Goal: Task Accomplishment & Management: Use online tool/utility

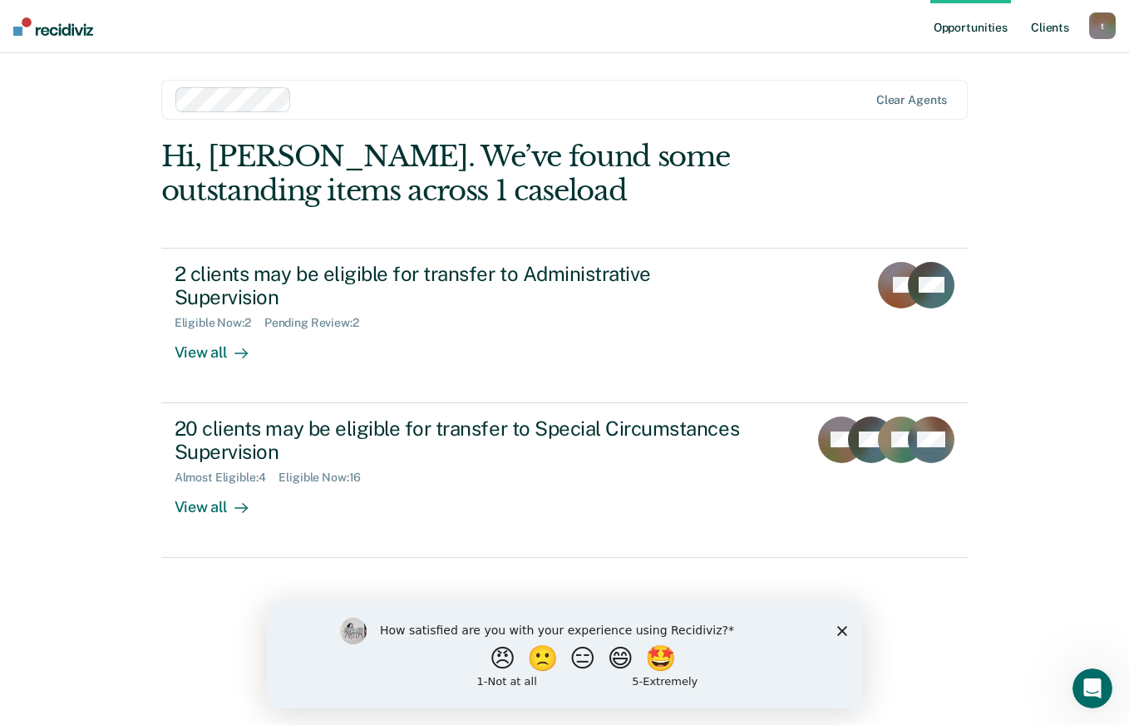
click at [1043, 17] on link "Client s" at bounding box center [1049, 26] width 45 height 53
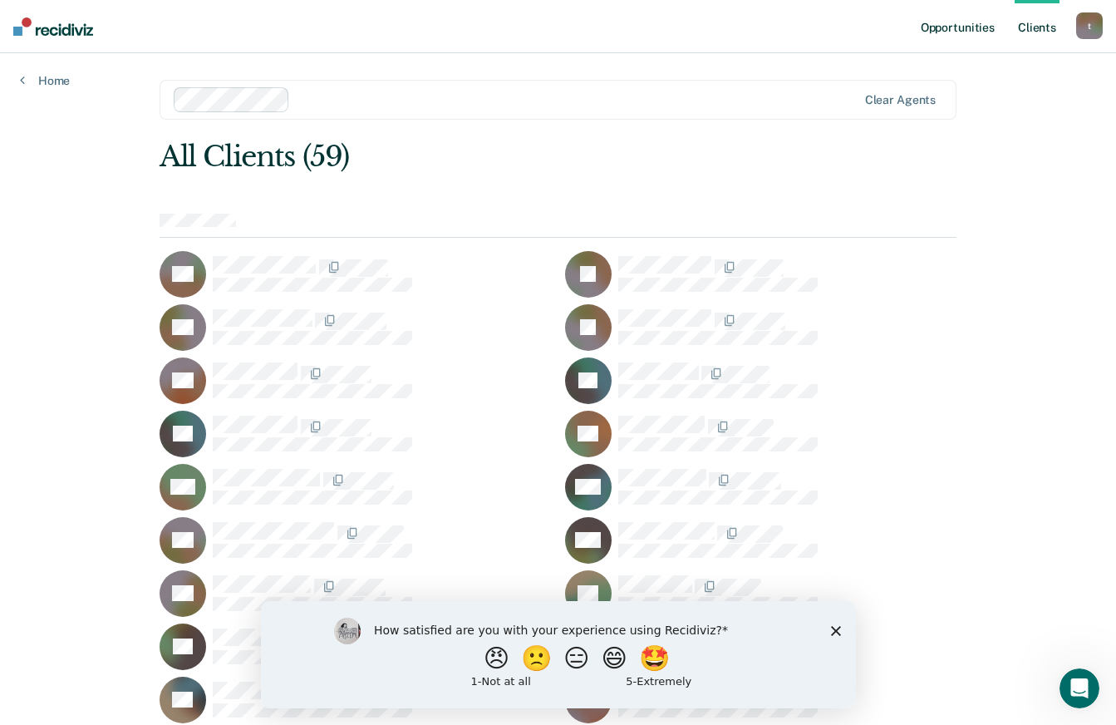
click at [983, 32] on link "Opportunities" at bounding box center [957, 26] width 81 height 53
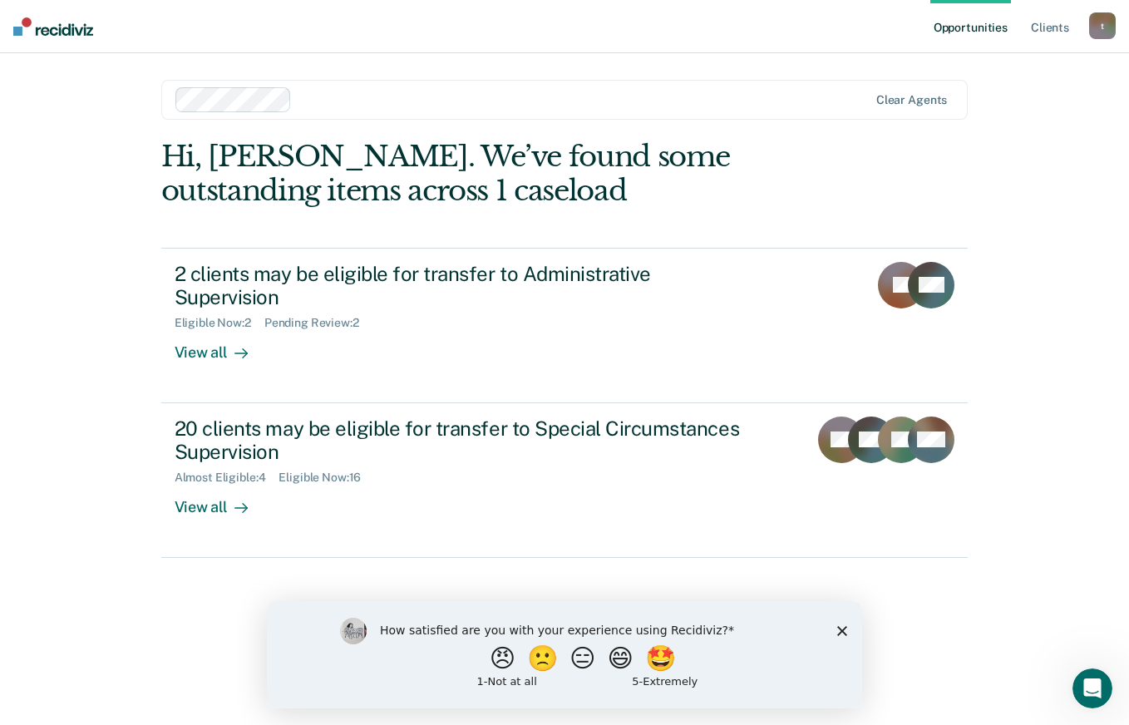
click at [1102, 26] on div "t" at bounding box center [1102, 25] width 27 height 27
click at [1067, 180] on div "Opportunities Client s [EMAIL_ADDRESS][DOMAIN_NAME] t Profile How it works Log …" at bounding box center [564, 362] width 1129 height 725
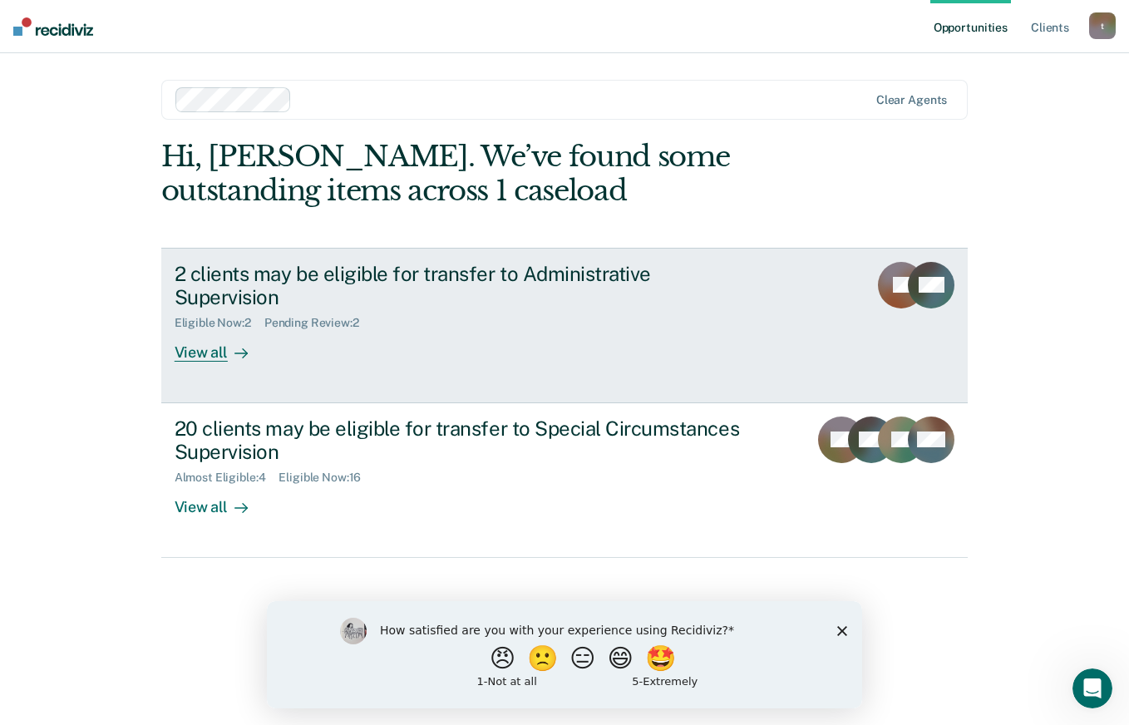
click at [353, 317] on div "2 clients may be eligible for transfer to Administrative Supervision Eligible N…" at bounding box center [486, 312] width 623 height 101
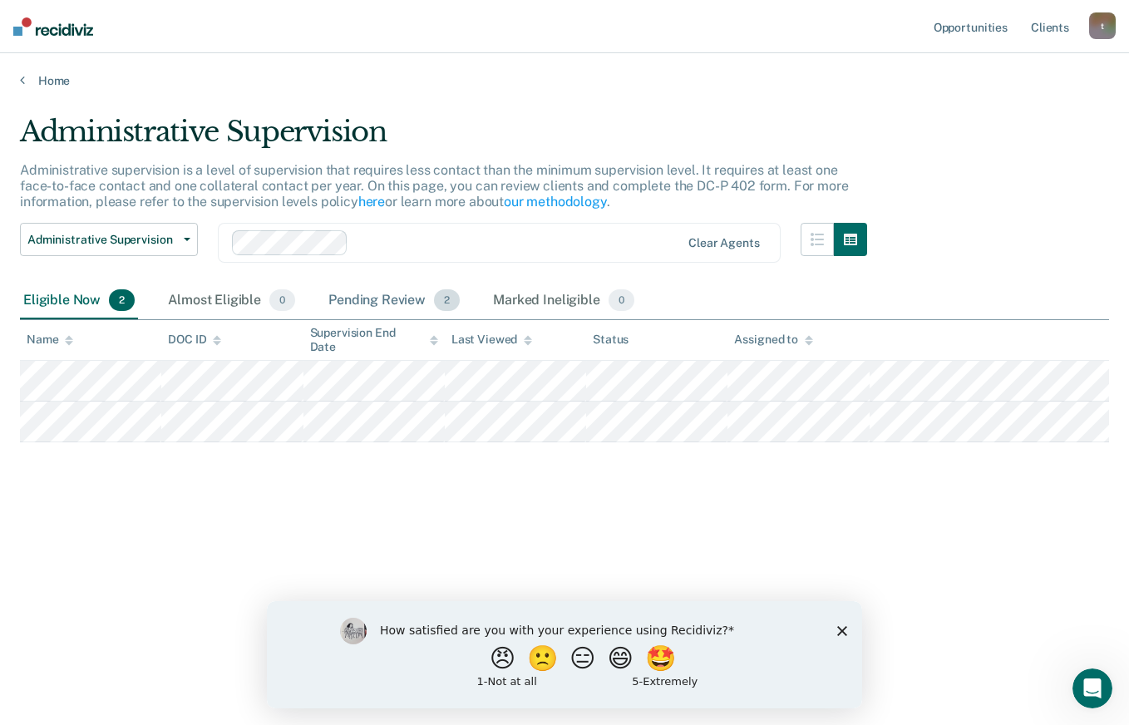
click at [371, 294] on div "Pending Review 2" at bounding box center [394, 301] width 138 height 37
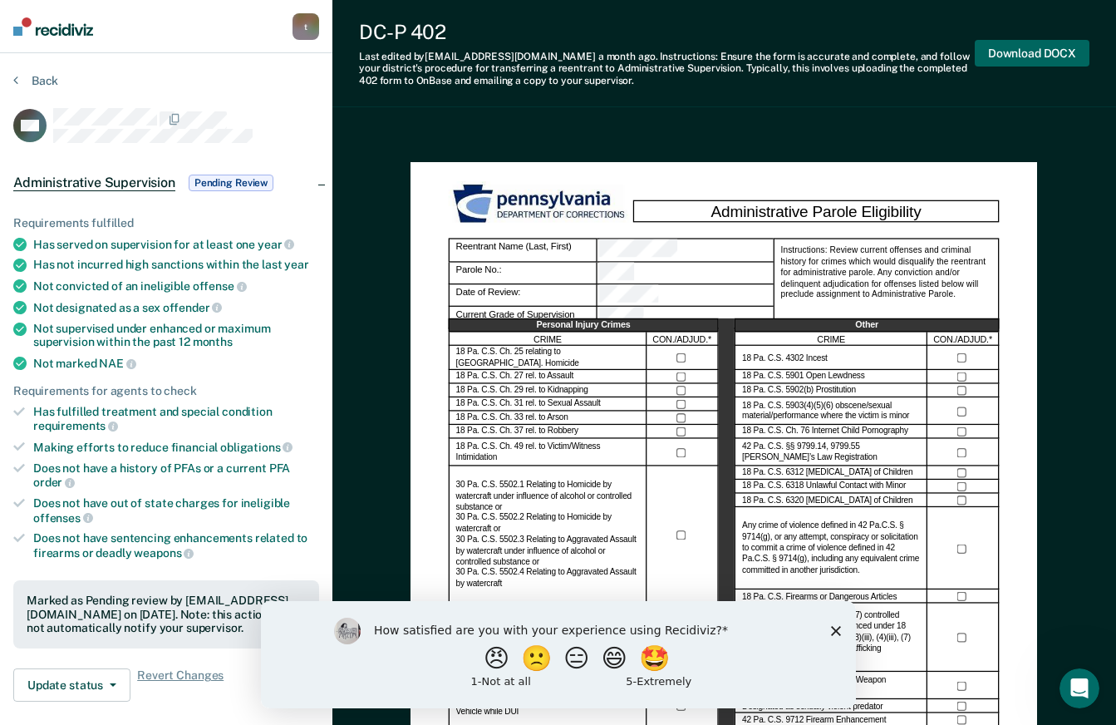
click at [1048, 52] on button "Download DOCX" at bounding box center [1032, 53] width 115 height 27
click at [834, 632] on icon "Close survey" at bounding box center [835, 630] width 10 height 10
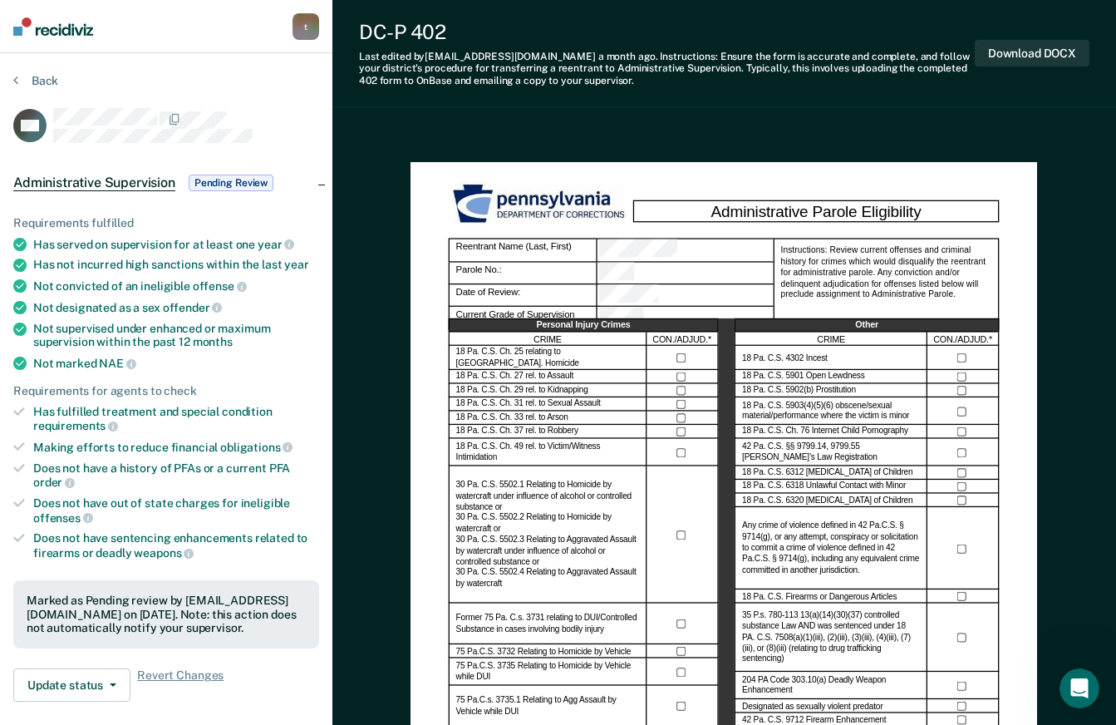
click at [22, 31] on img at bounding box center [53, 26] width 80 height 18
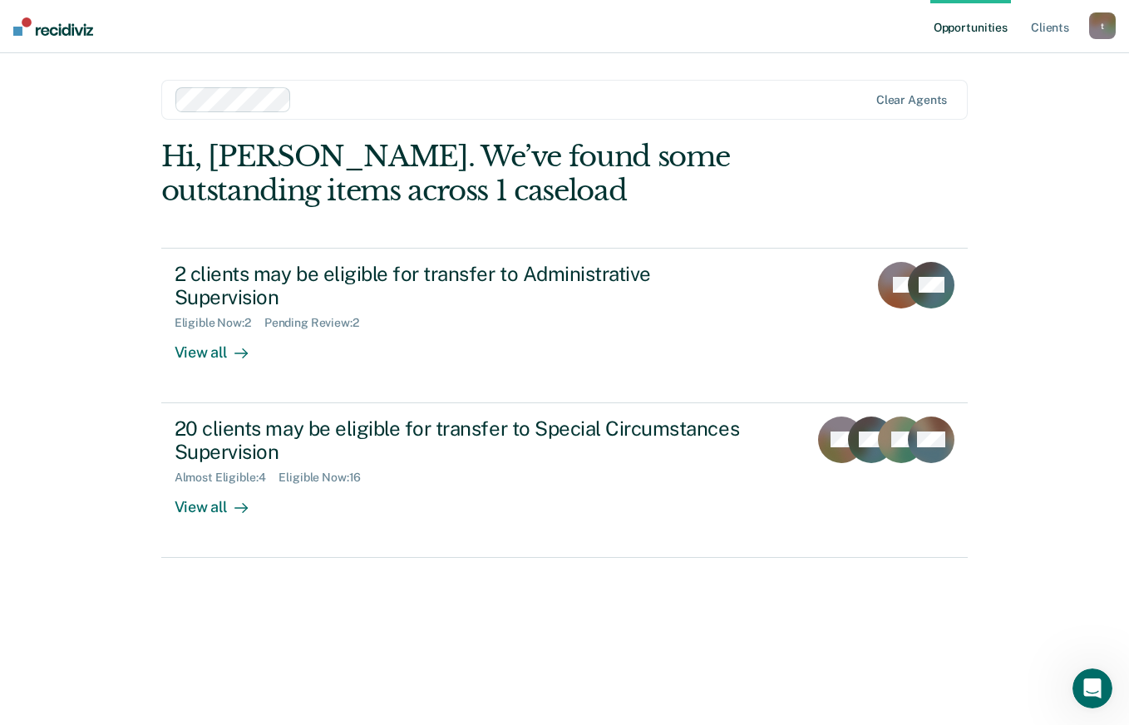
click at [72, 29] on img at bounding box center [53, 26] width 80 height 18
click at [224, 186] on div "Hi, [PERSON_NAME]. We’ve found some outstanding items across 1 caseload" at bounding box center [483, 174] width 645 height 68
click at [252, 272] on div "2 clients may be eligible for transfer to Administrative Supervision" at bounding box center [466, 286] width 583 height 48
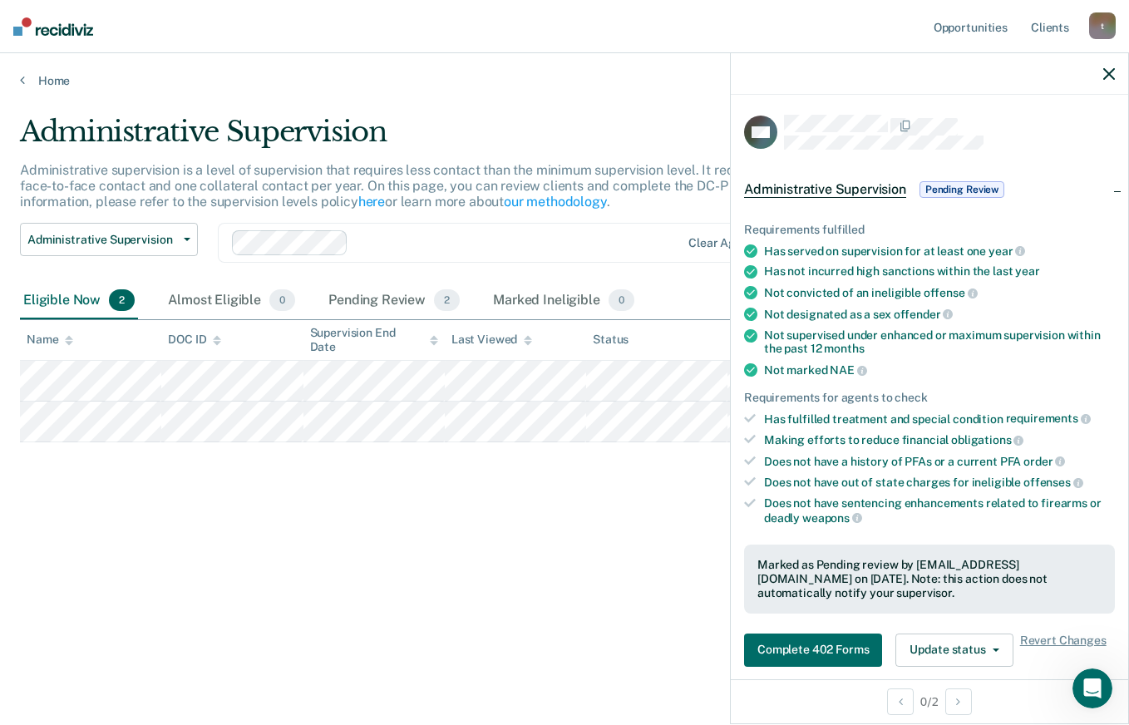
click at [360, 506] on div "Administrative Supervision Administrative supervision is a level of supervision…" at bounding box center [564, 357] width 1089 height 485
click at [379, 285] on div "Pending Review 2" at bounding box center [394, 301] width 138 height 37
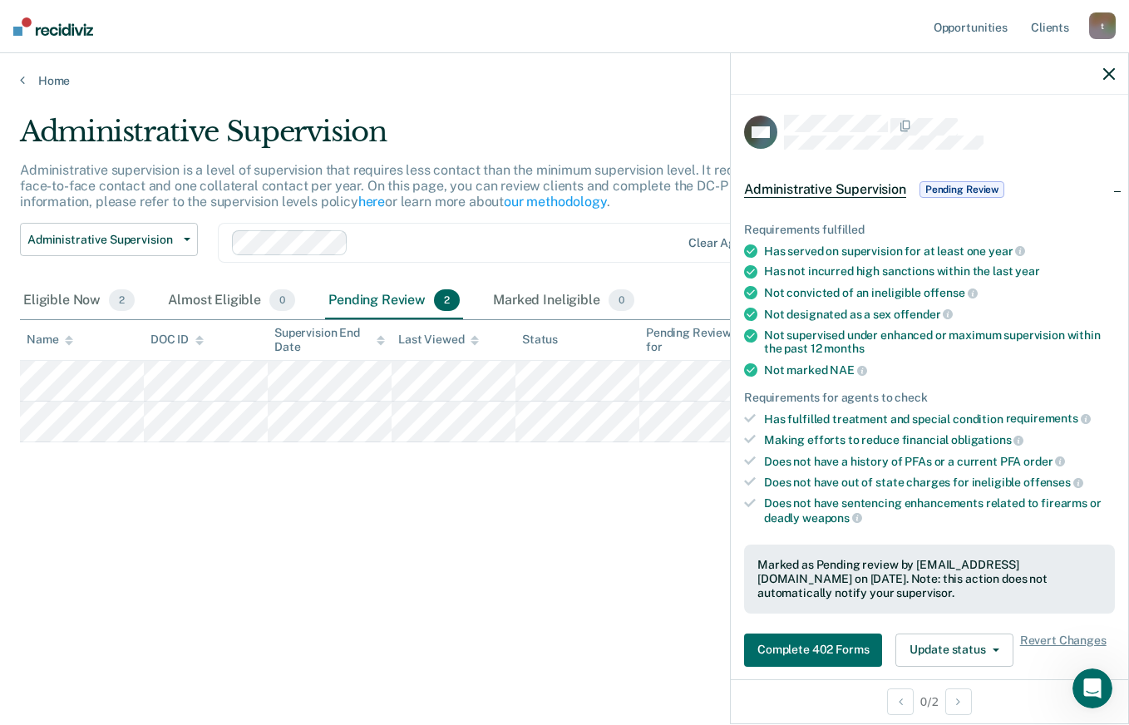
click at [558, 482] on div "Administrative Supervision Administrative supervision is a level of supervision…" at bounding box center [564, 357] width 1089 height 485
click at [846, 657] on button "Complete 402 Forms" at bounding box center [813, 649] width 138 height 33
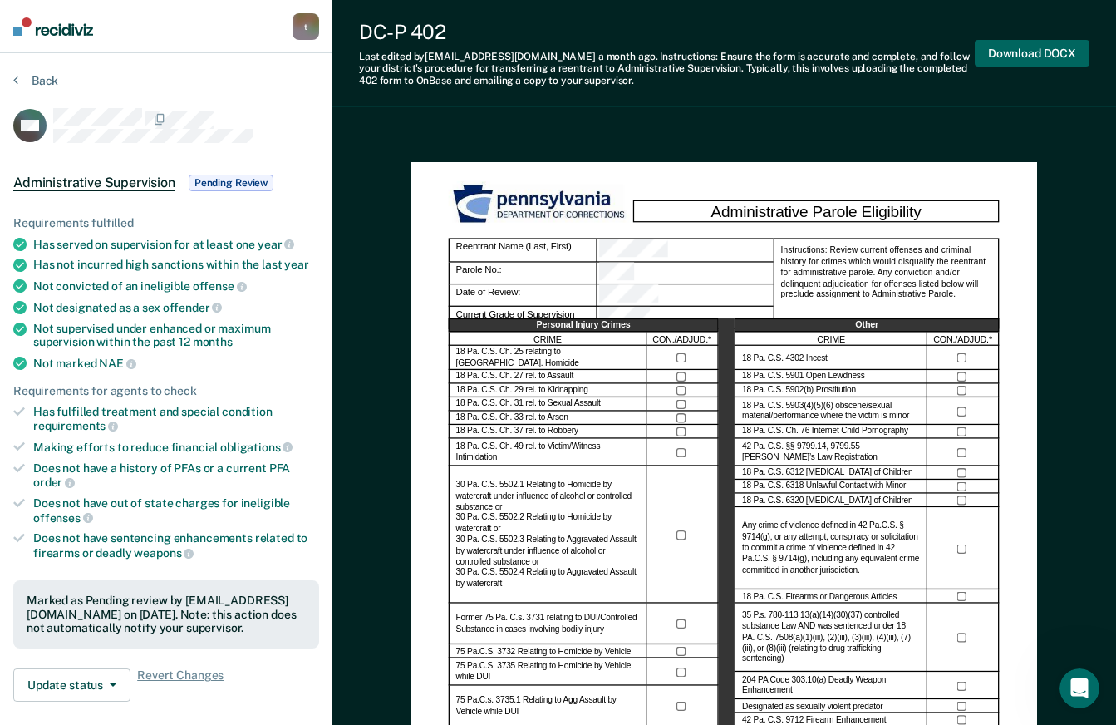
click at [1042, 54] on button "Download DOCX" at bounding box center [1032, 53] width 115 height 27
click at [40, 34] on img at bounding box center [53, 26] width 80 height 18
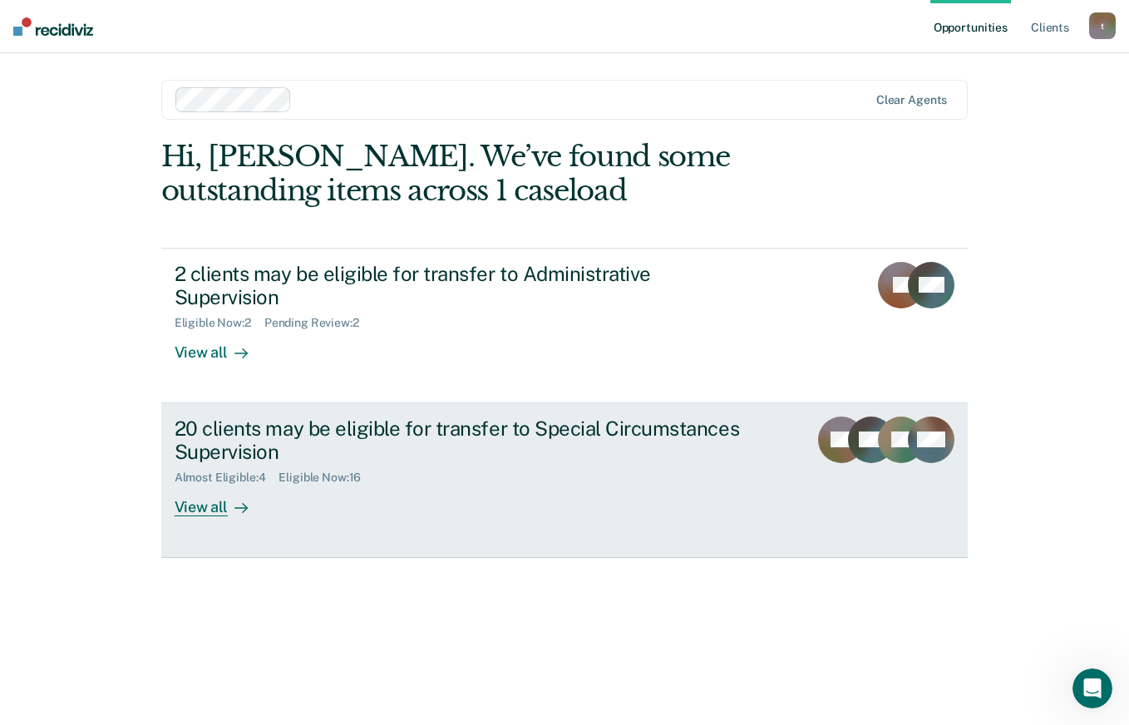
click at [243, 424] on div "20 clients may be eligible for transfer to Special Circumstances Supervision" at bounding box center [466, 440] width 583 height 48
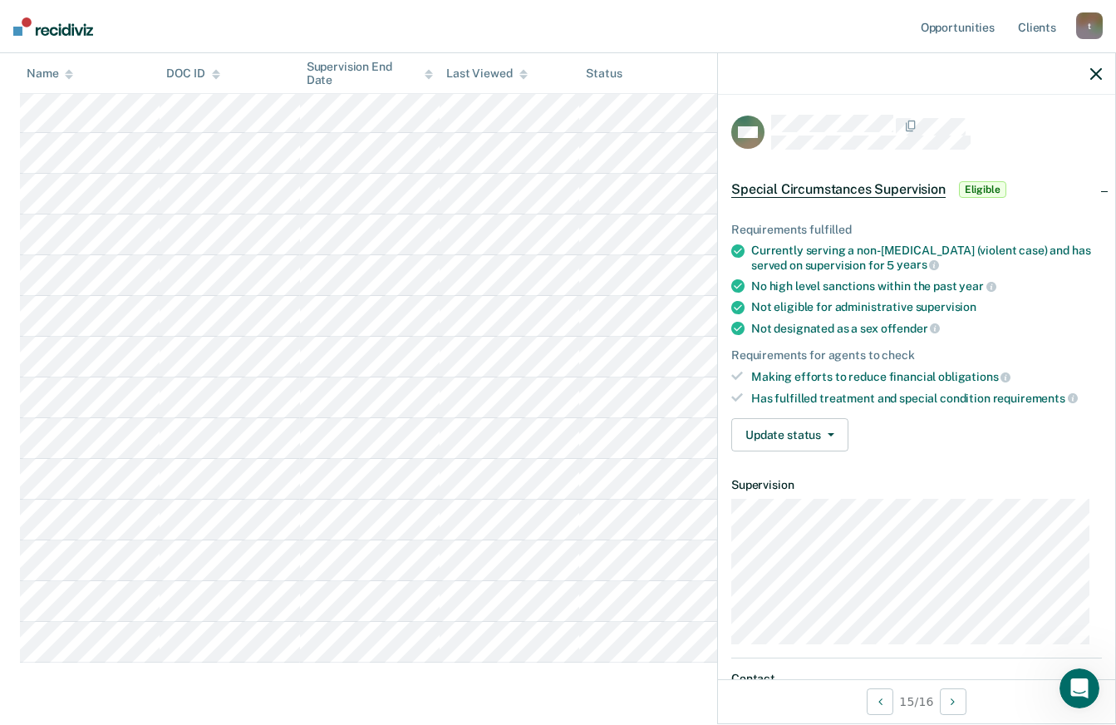
click at [1093, 79] on icon "button" at bounding box center [1096, 74] width 12 height 12
click at [990, 456] on div "Requirements fulfilled Currently serving a non-[MEDICAL_DATA] (violent case) an…" at bounding box center [916, 330] width 397 height 268
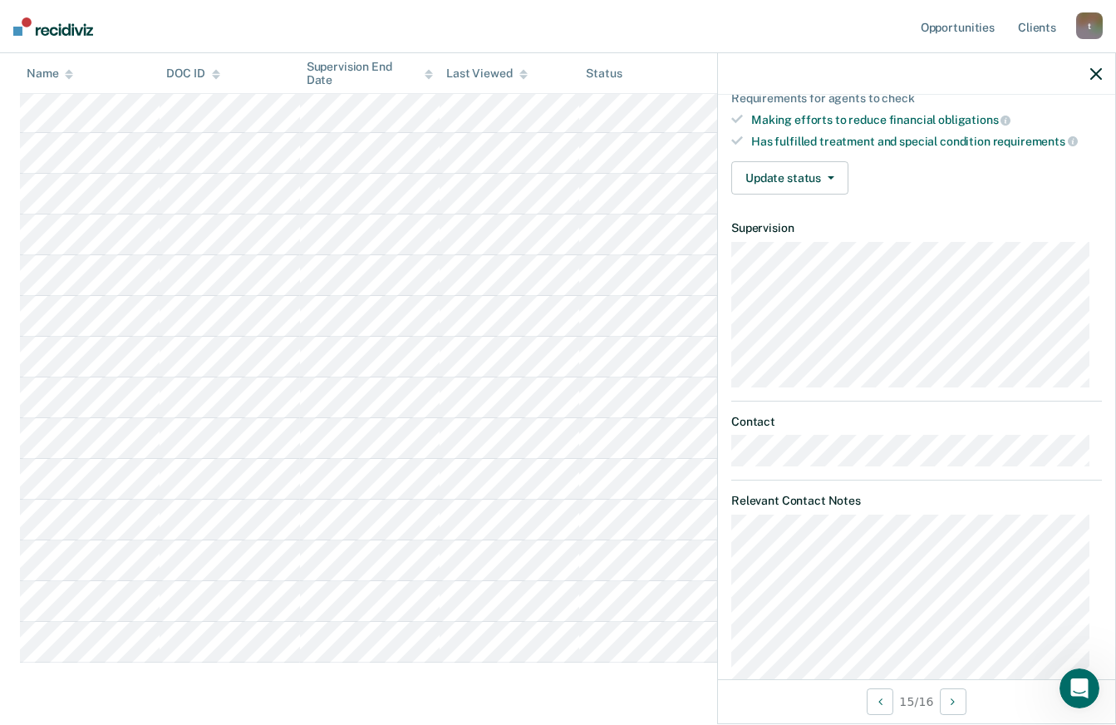
scroll to position [342, 0]
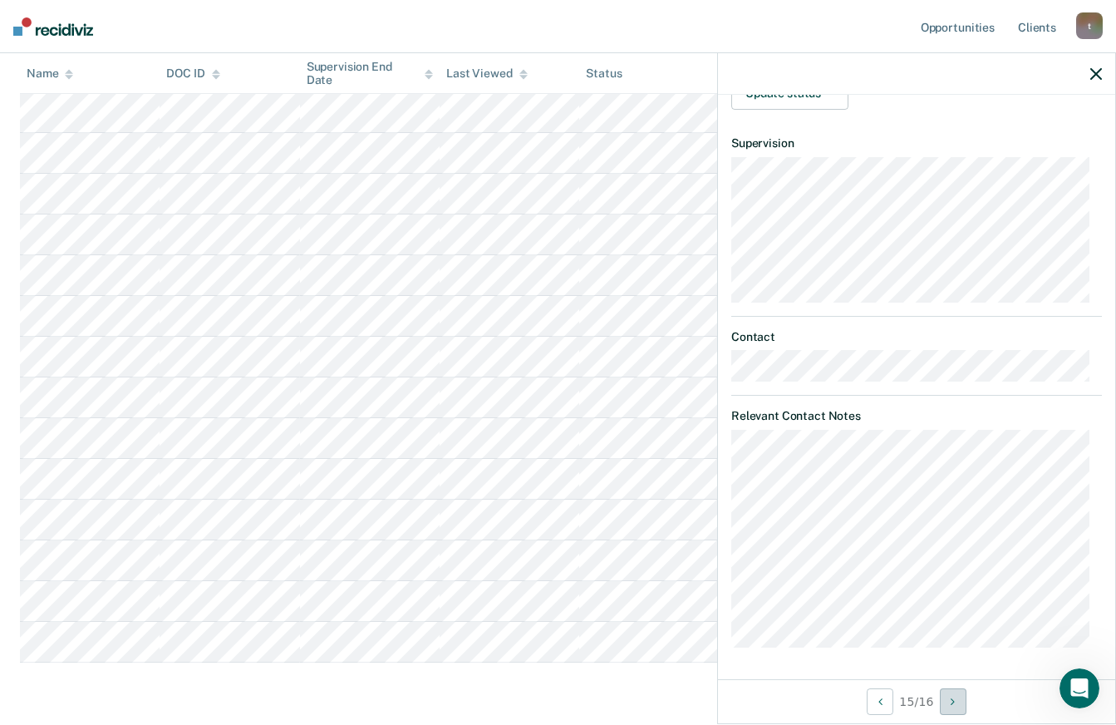
click at [955, 701] on icon "Next Opportunity" at bounding box center [953, 702] width 4 height 12
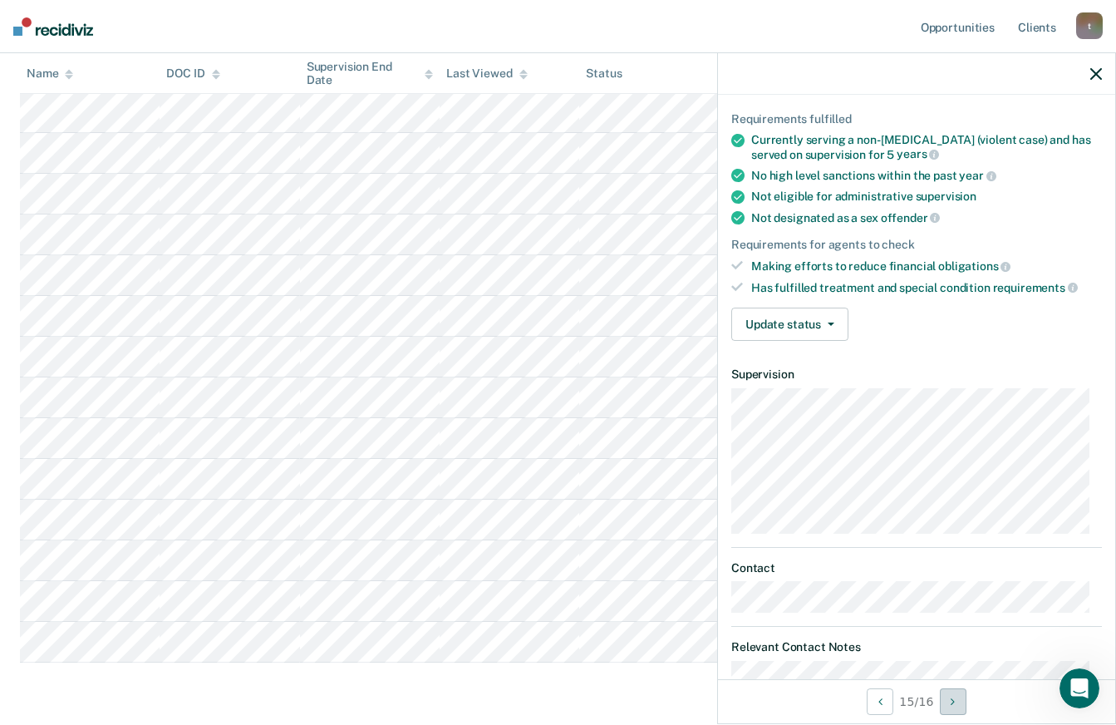
scroll to position [106, 0]
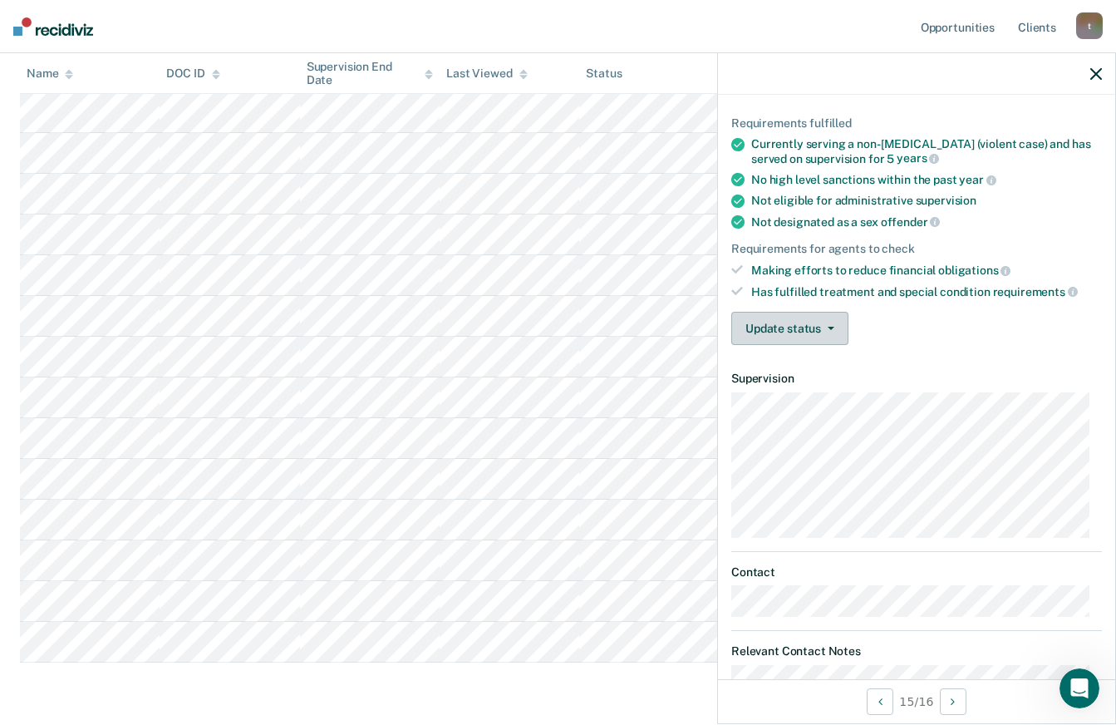
click at [814, 340] on button "Update status" at bounding box center [789, 328] width 117 height 33
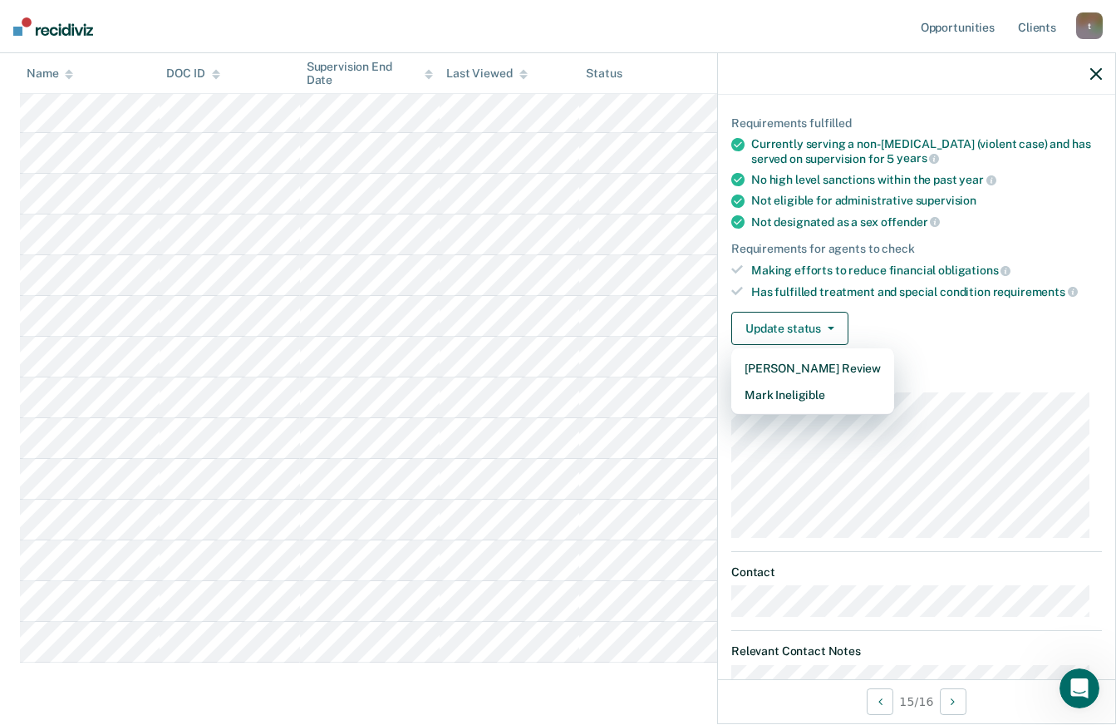
click at [945, 359] on article "MW Special Circumstances Supervision Eligible Requirements fulfilled Currently …" at bounding box center [916, 445] width 371 height 874
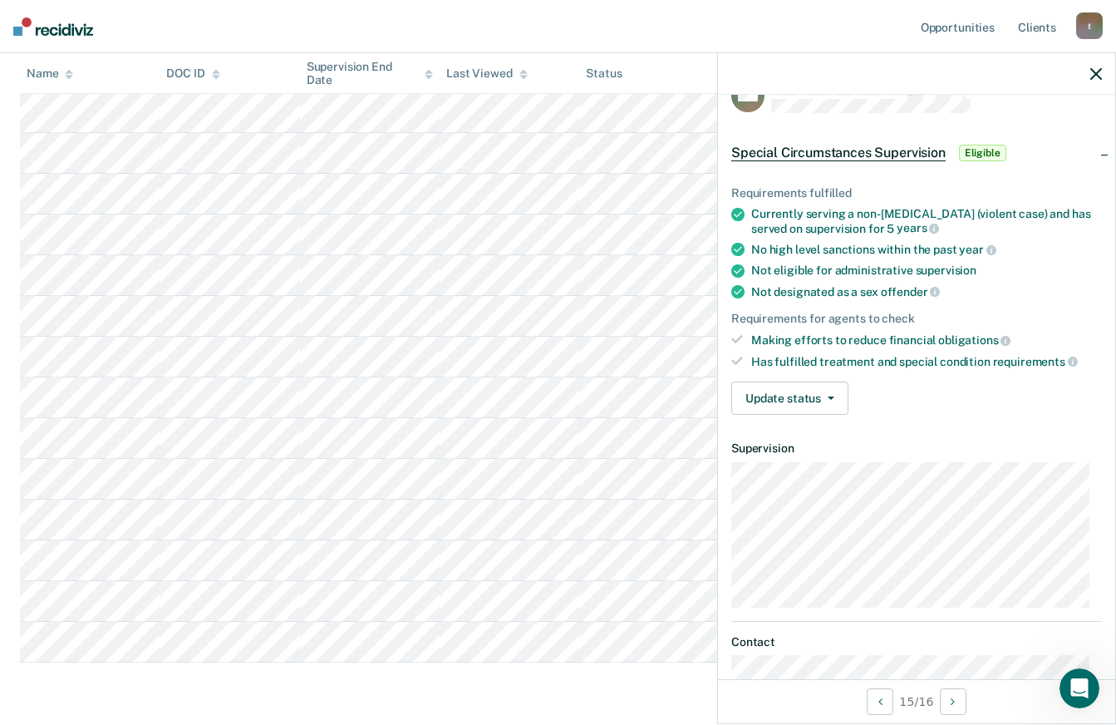
scroll to position [0, 0]
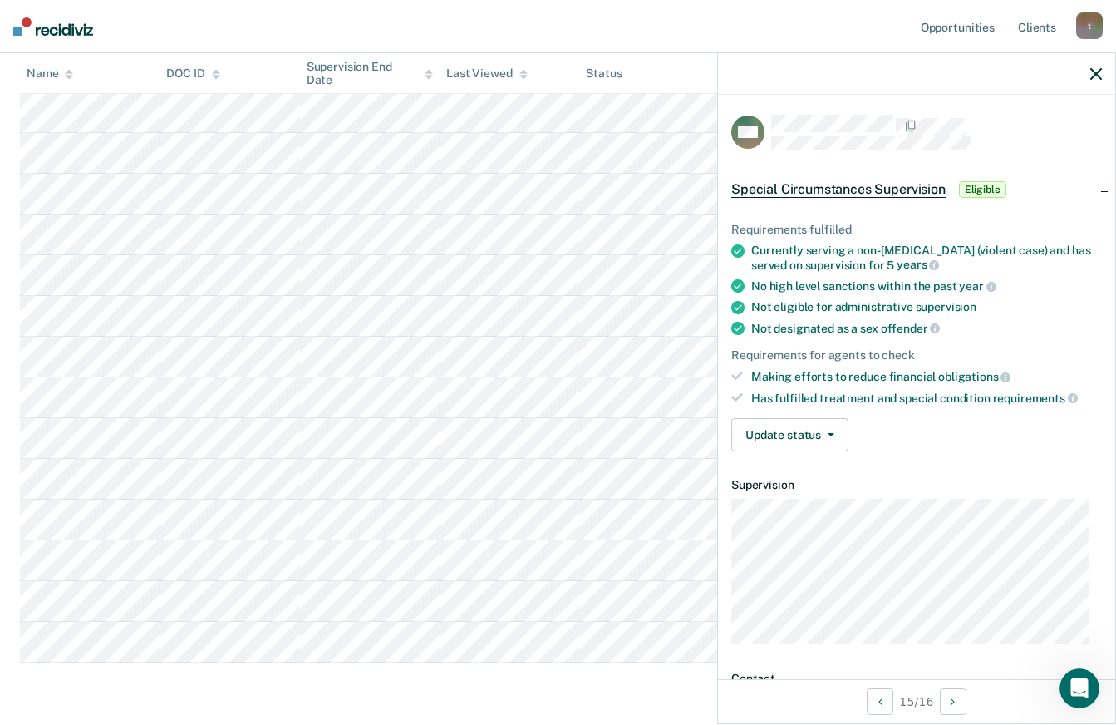
click at [1091, 77] on icon "button" at bounding box center [1096, 74] width 12 height 12
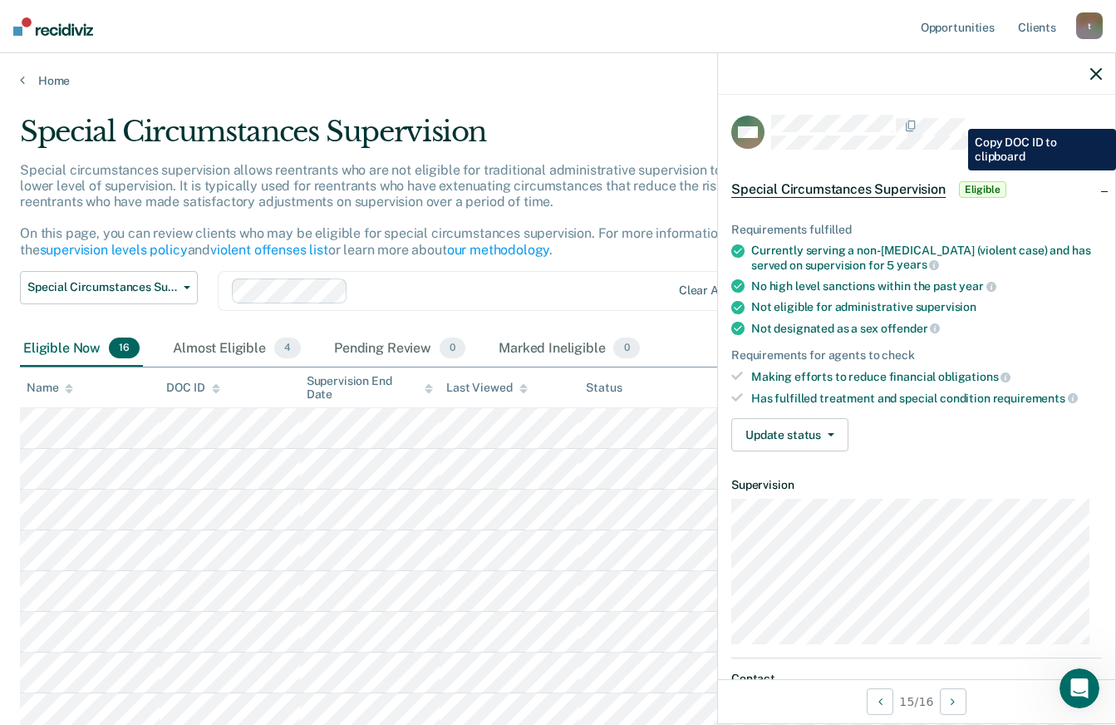
click at [1074, 80] on div at bounding box center [916, 74] width 397 height 42
click at [1095, 74] on icon "button" at bounding box center [1096, 74] width 12 height 12
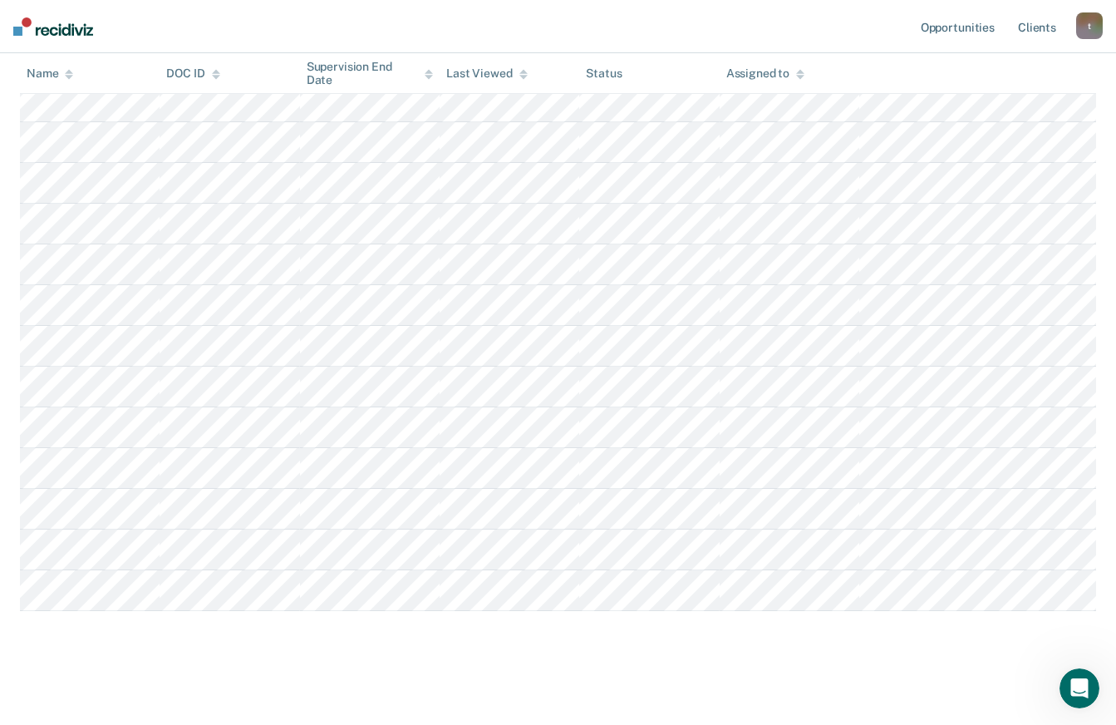
scroll to position [455, 0]
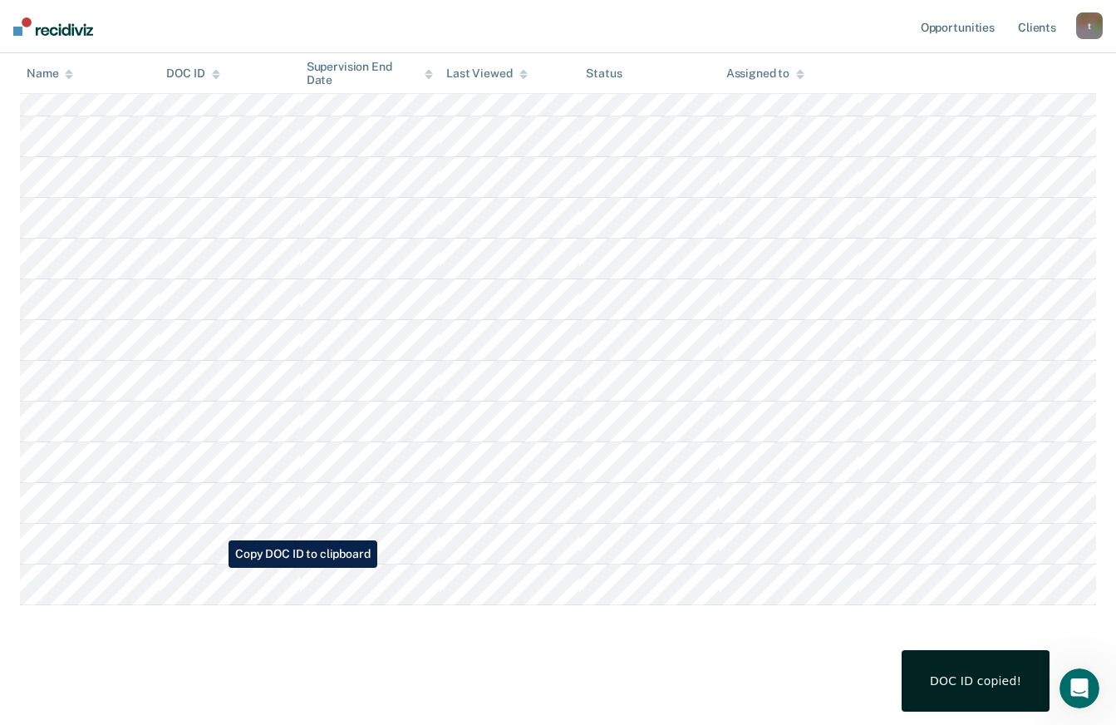
click at [1002, 691] on div "DOC ID copied!" at bounding box center [976, 680] width 148 height 61
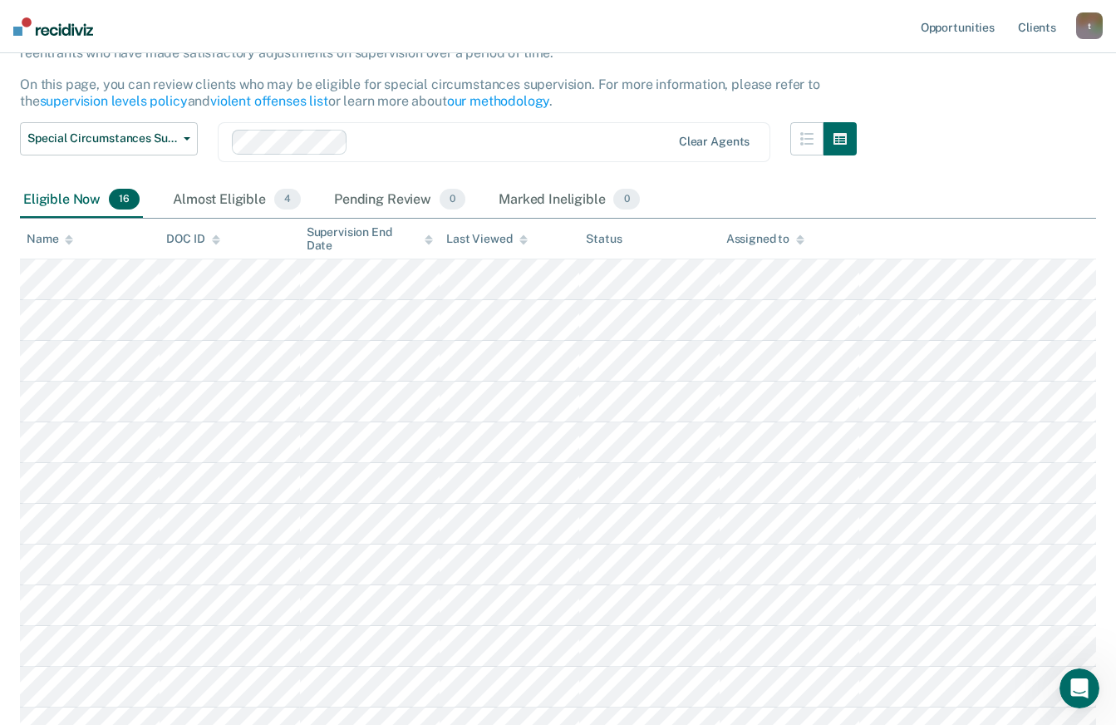
scroll to position [150, 0]
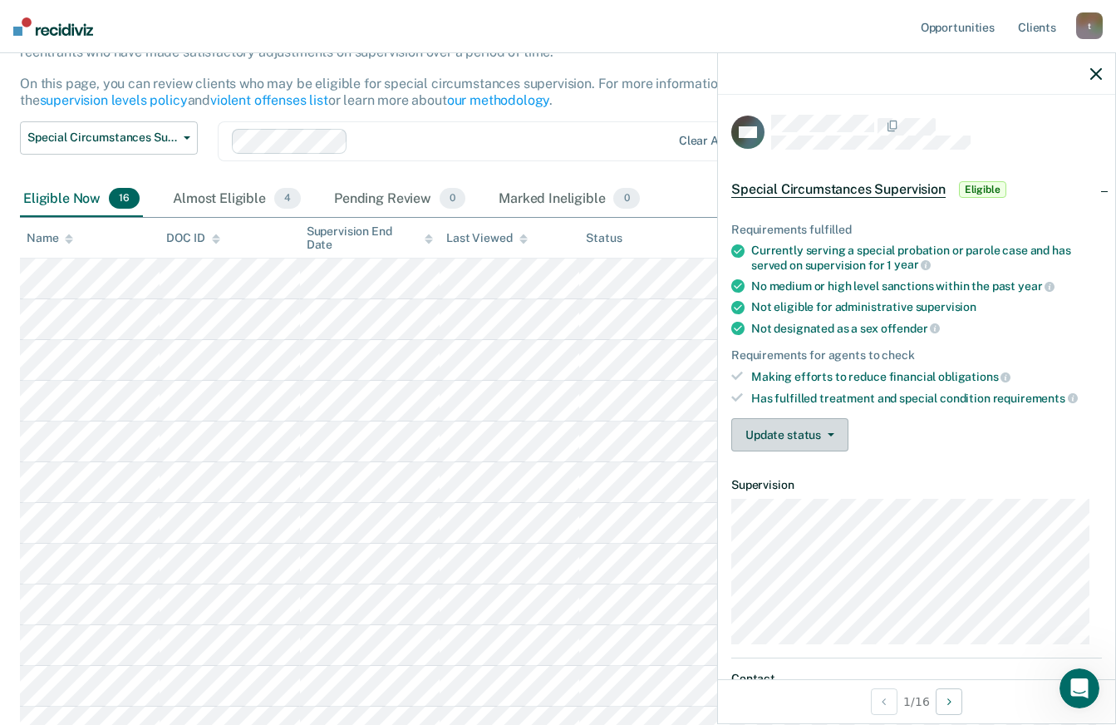
click at [829, 433] on icon "button" at bounding box center [831, 434] width 7 height 3
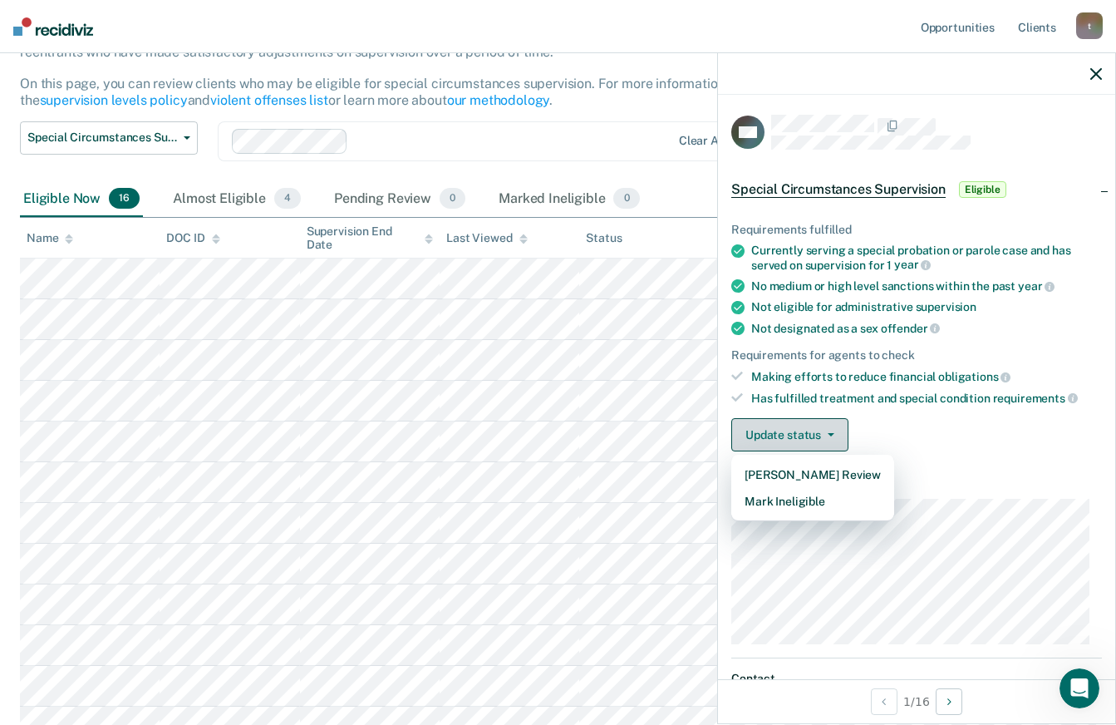
click at [833, 503] on button "Mark Ineligible" at bounding box center [812, 501] width 163 height 27
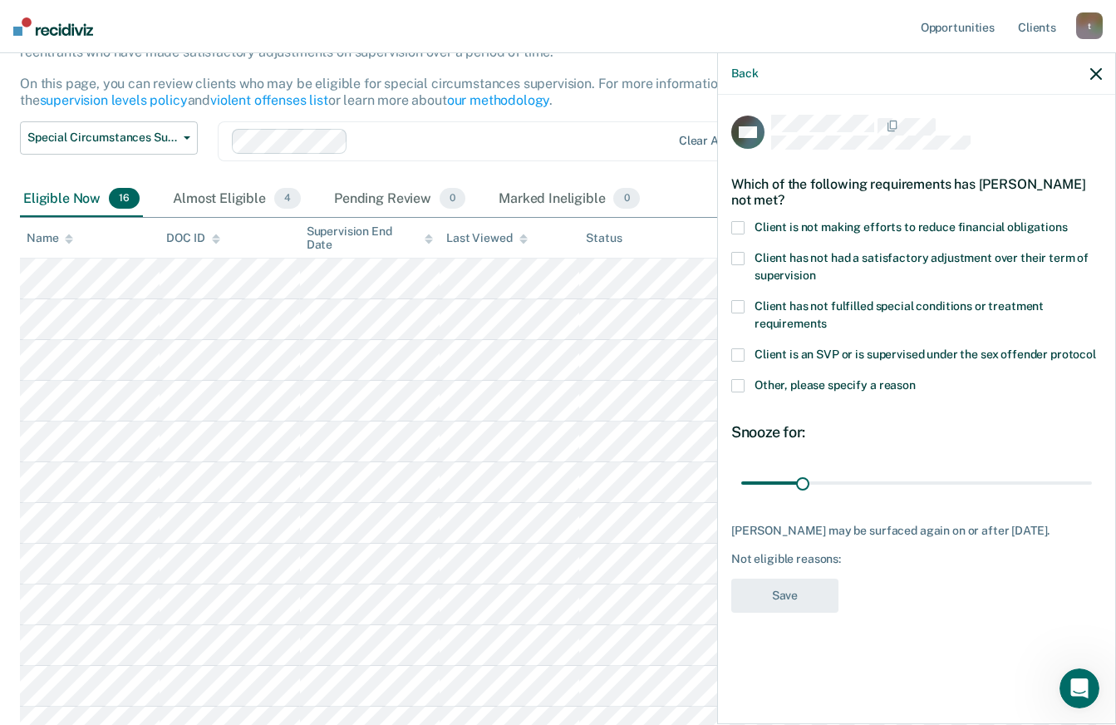
click at [1030, 224] on span "Client is not making efforts to reduce financial obligations" at bounding box center [911, 226] width 313 height 13
click at [1068, 221] on input "Client is not making efforts to reduce financial obligations" at bounding box center [1068, 221] width 0 height 0
click at [824, 588] on button "Save" at bounding box center [784, 595] width 107 height 34
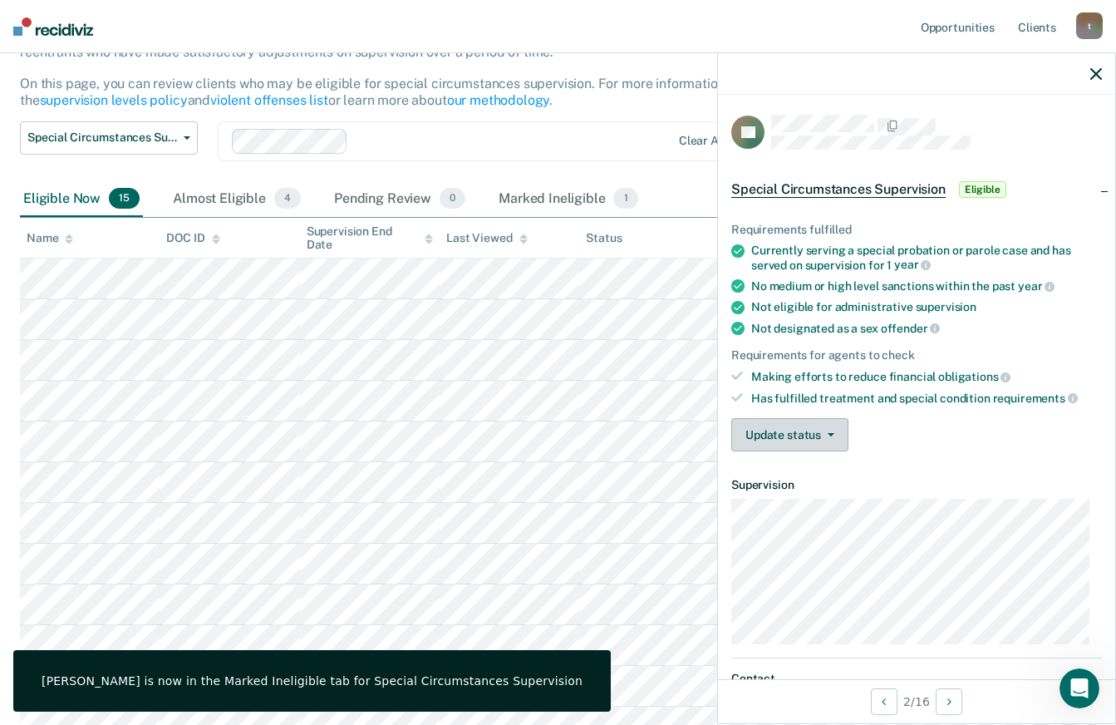
click at [822, 433] on span "button" at bounding box center [827, 434] width 13 height 3
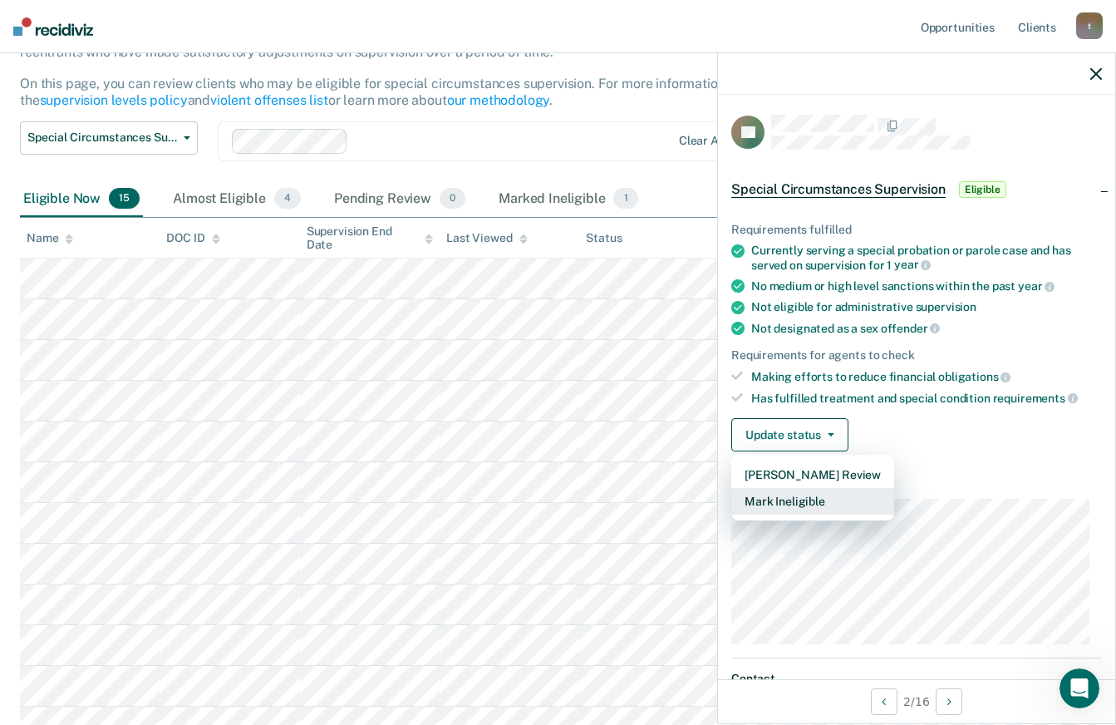
click at [843, 504] on button "Mark Ineligible" at bounding box center [812, 501] width 163 height 27
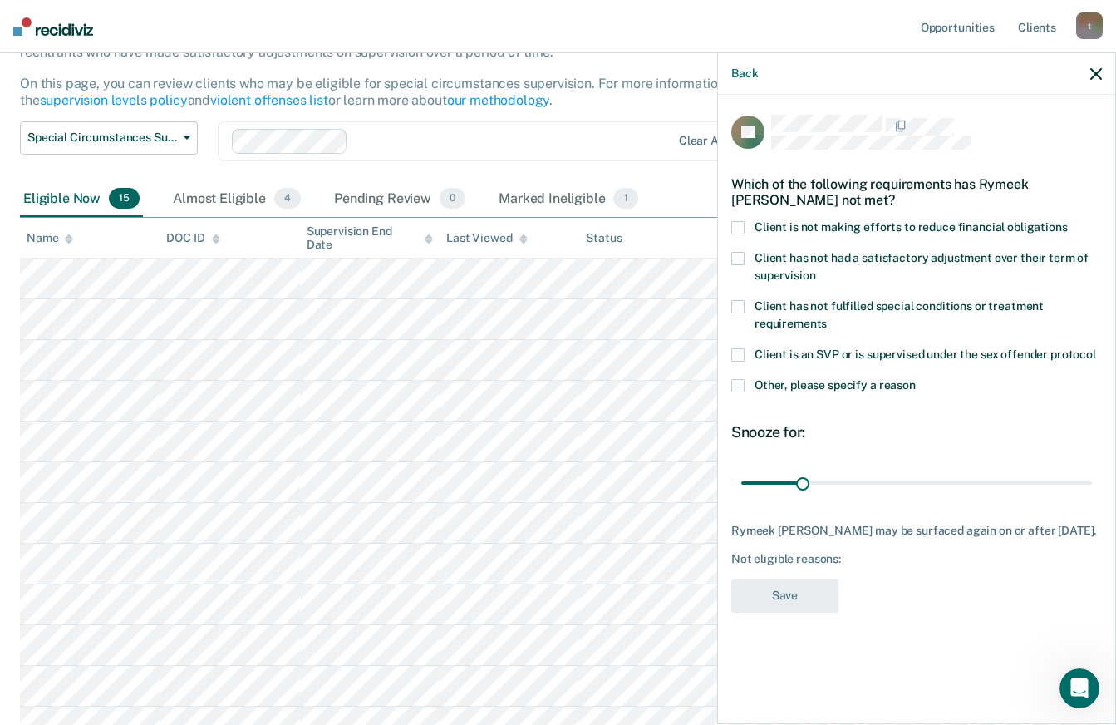
click at [986, 221] on span "Client is not making efforts to reduce financial obligations" at bounding box center [911, 226] width 313 height 13
click at [1068, 221] on input "Client is not making efforts to reduce financial obligations" at bounding box center [1068, 221] width 0 height 0
click at [821, 598] on button "Save" at bounding box center [784, 595] width 107 height 34
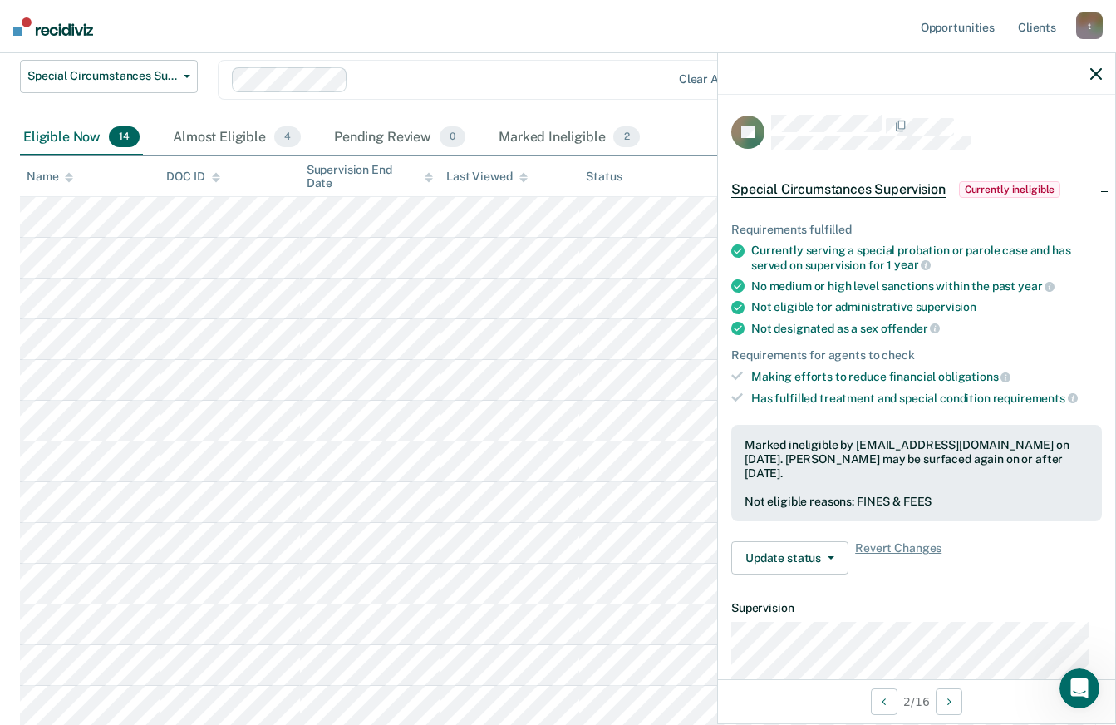
scroll to position [214, 0]
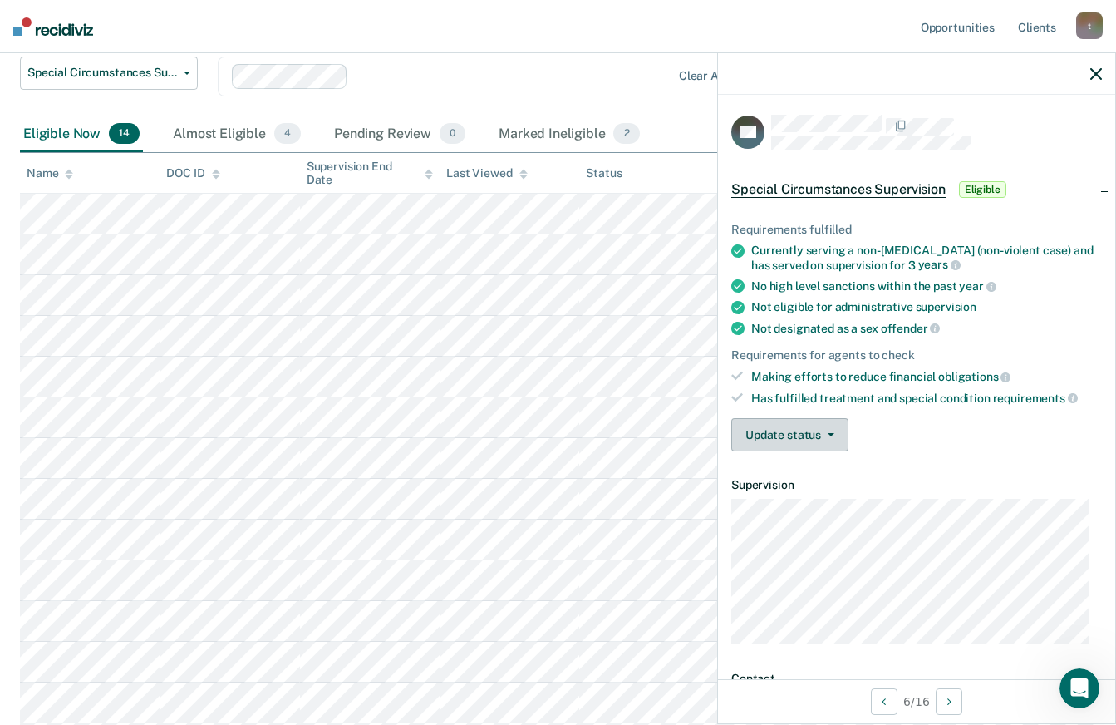
click at [819, 435] on button "Update status" at bounding box center [789, 434] width 117 height 33
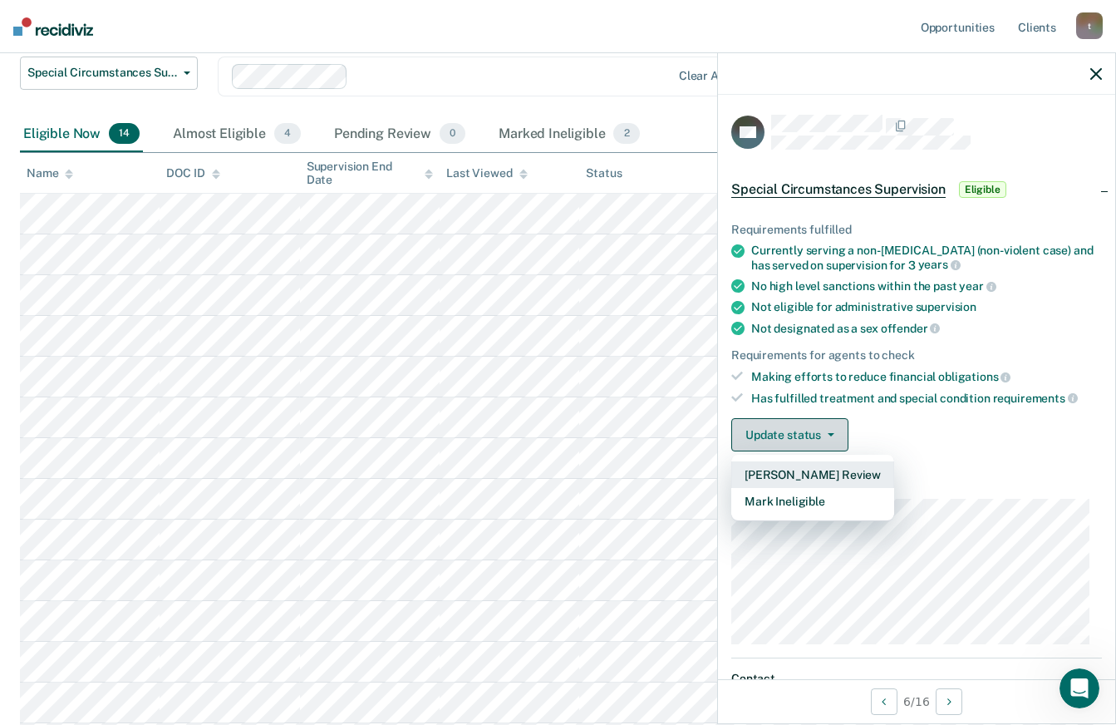
click at [828, 504] on button "Mark Ineligible" at bounding box center [812, 501] width 163 height 27
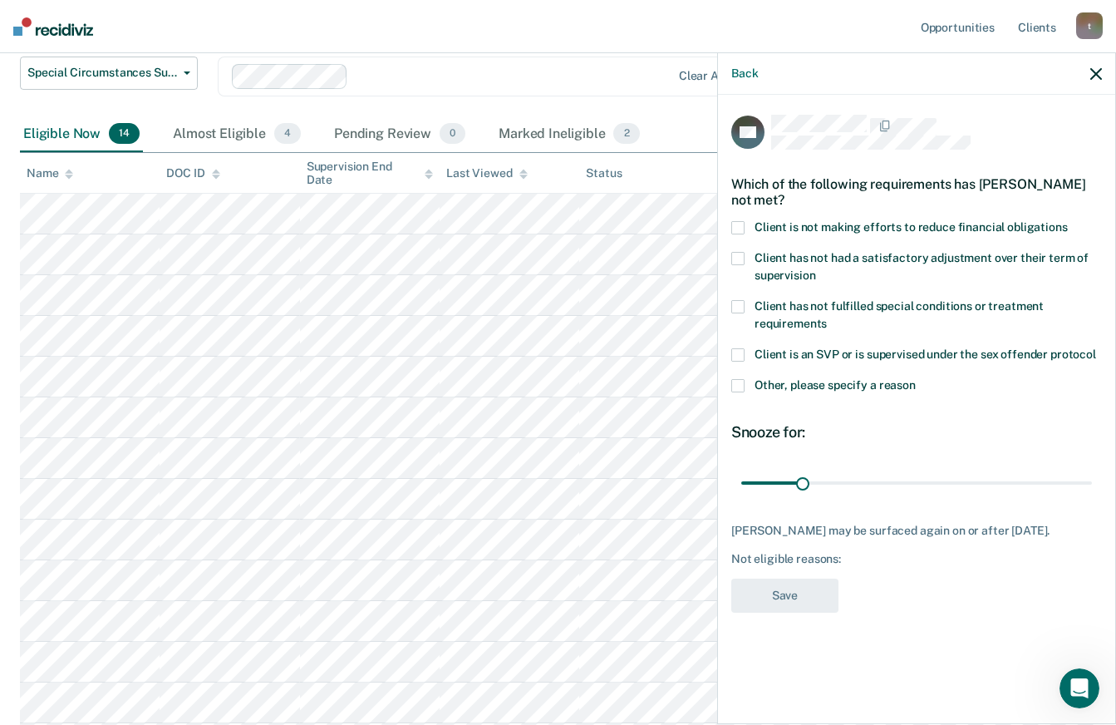
click at [750, 383] on label "Other, please specify a reason" at bounding box center [916, 387] width 371 height 17
click at [916, 379] on input "Other, please specify a reason" at bounding box center [916, 379] width 0 height 0
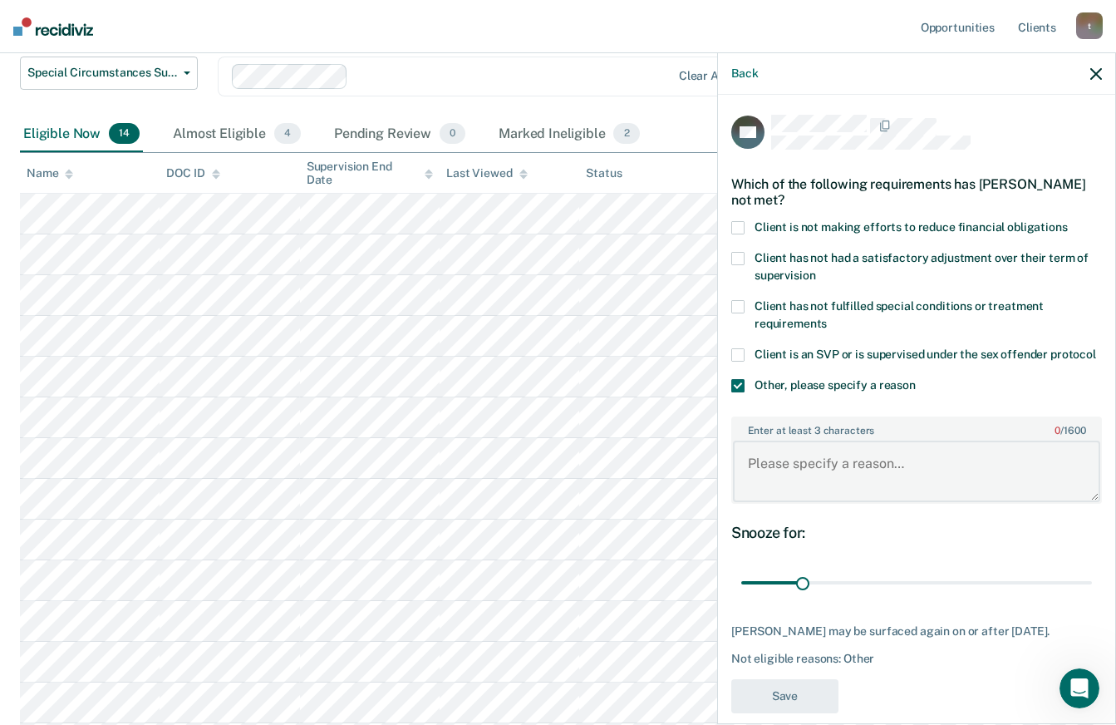
click at [826, 478] on textarea "Enter at least 3 characters 0 / 1600" at bounding box center [916, 470] width 367 height 61
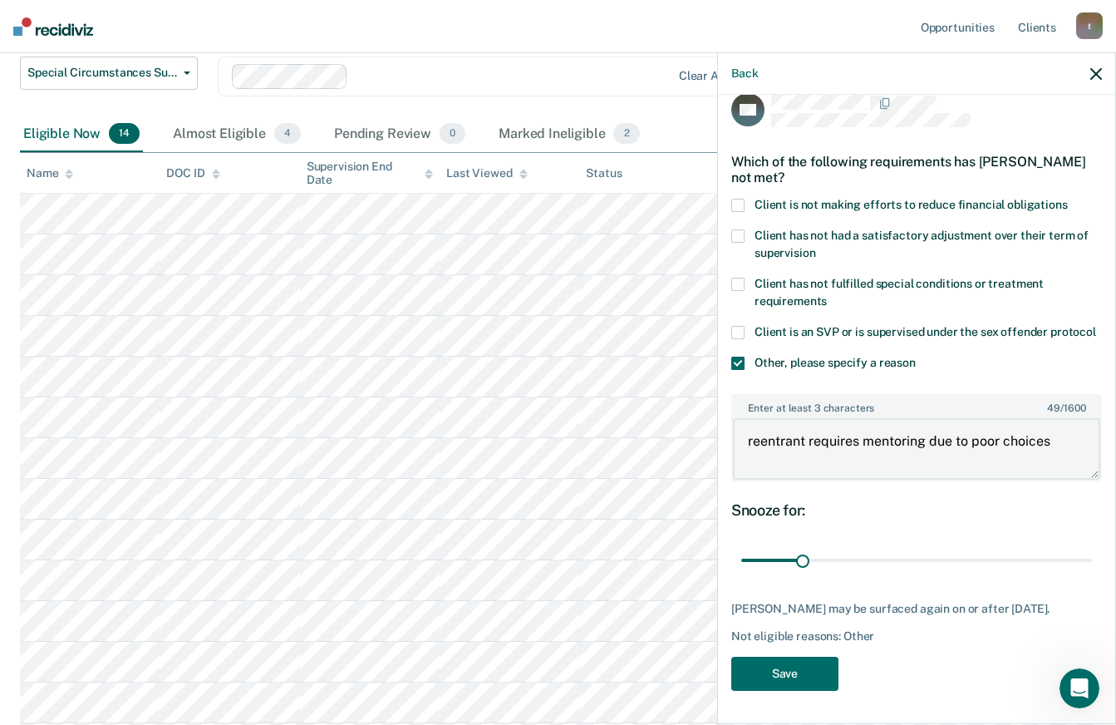
scroll to position [38, 0]
type textarea "reentrant requires mentoring due to poor choices"
click at [765, 686] on button "Save" at bounding box center [784, 674] width 107 height 34
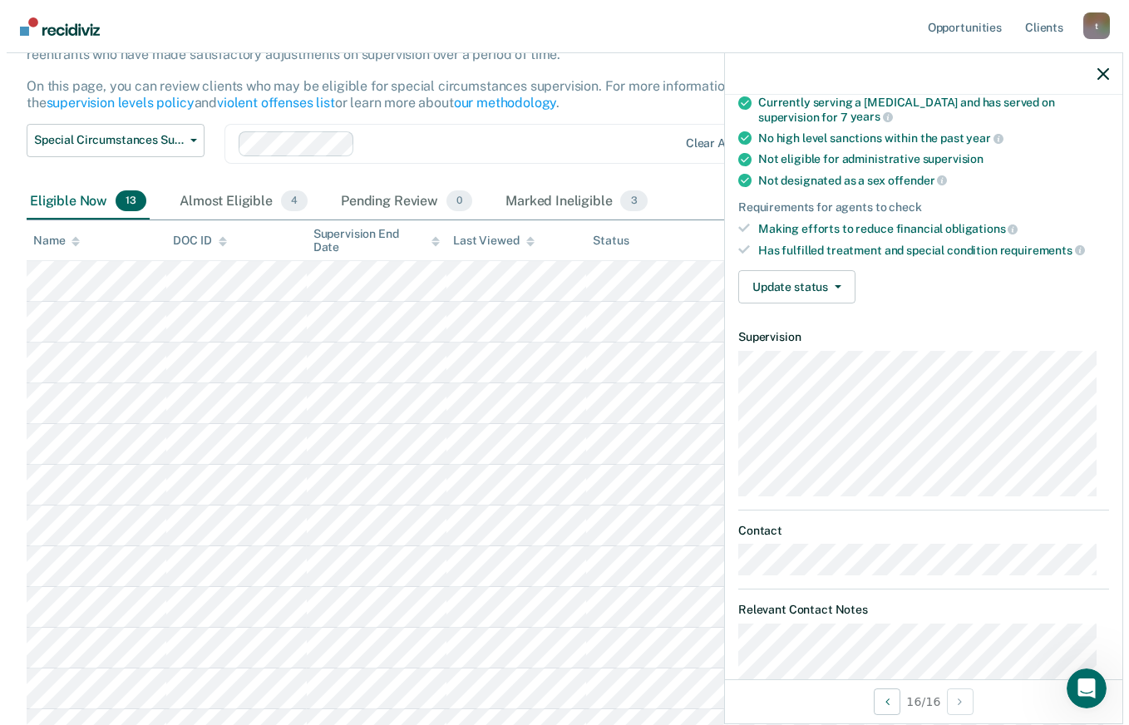
scroll to position [0, 0]
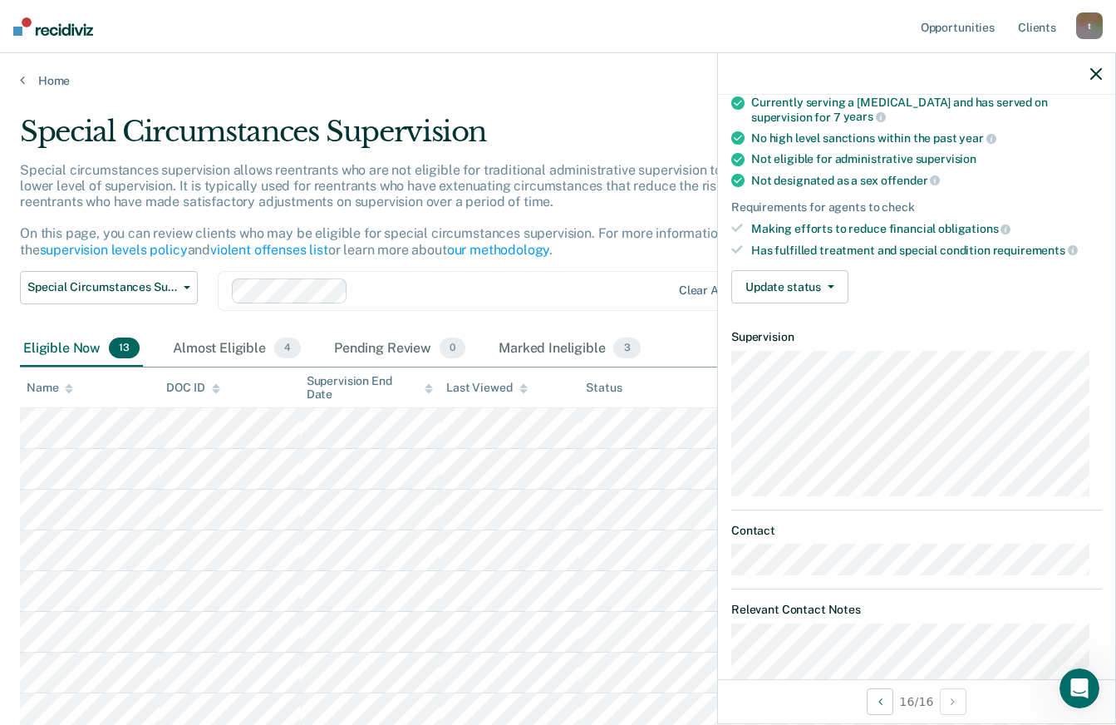
click at [56, 29] on img at bounding box center [53, 26] width 80 height 18
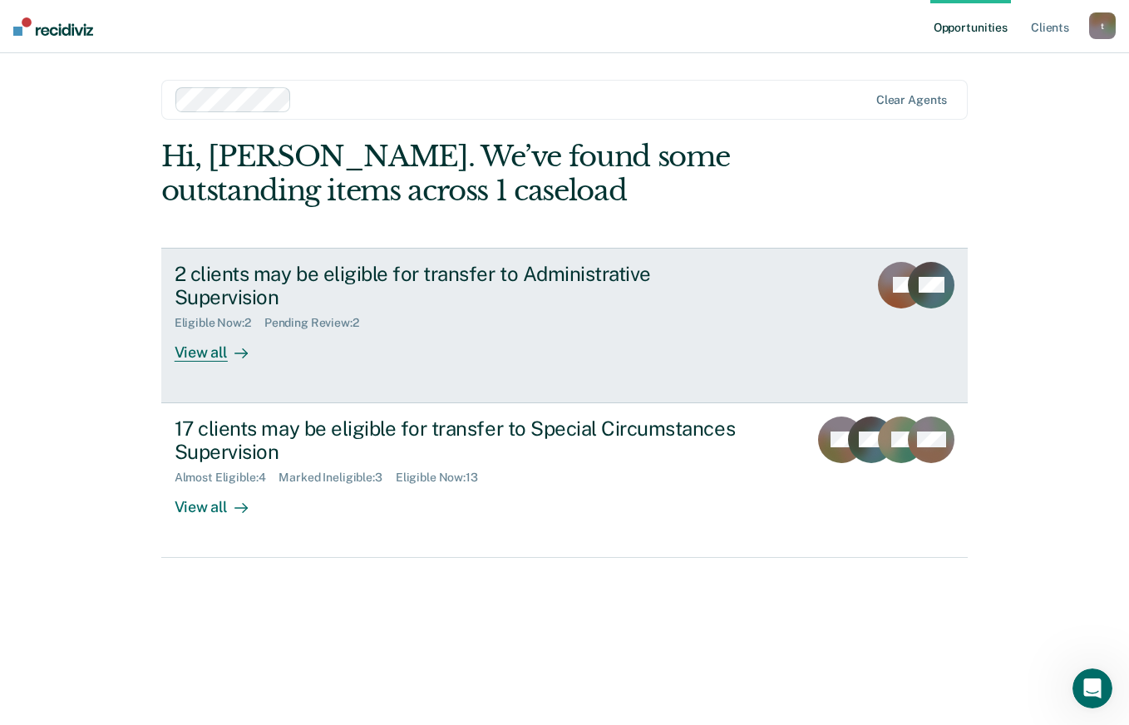
click at [223, 316] on div "Eligible Now : 2" at bounding box center [220, 323] width 90 height 14
